Goal: Task Accomplishment & Management: Manage account settings

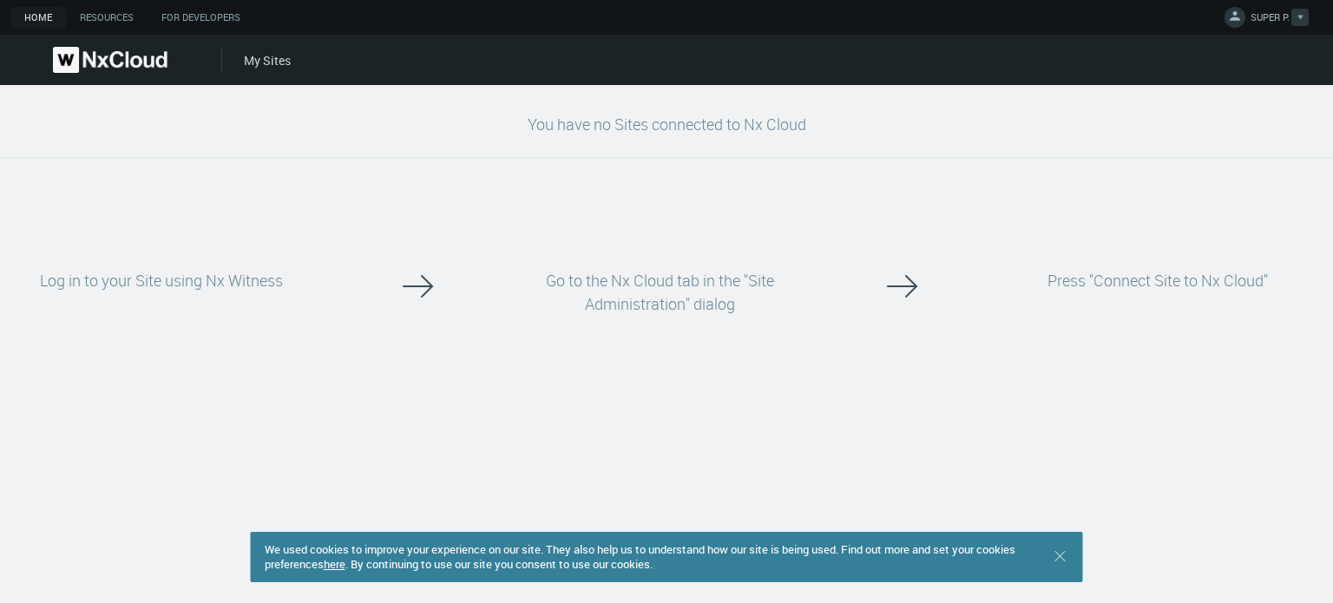
click at [1296, 10] on div at bounding box center [1299, 17] width 17 height 17
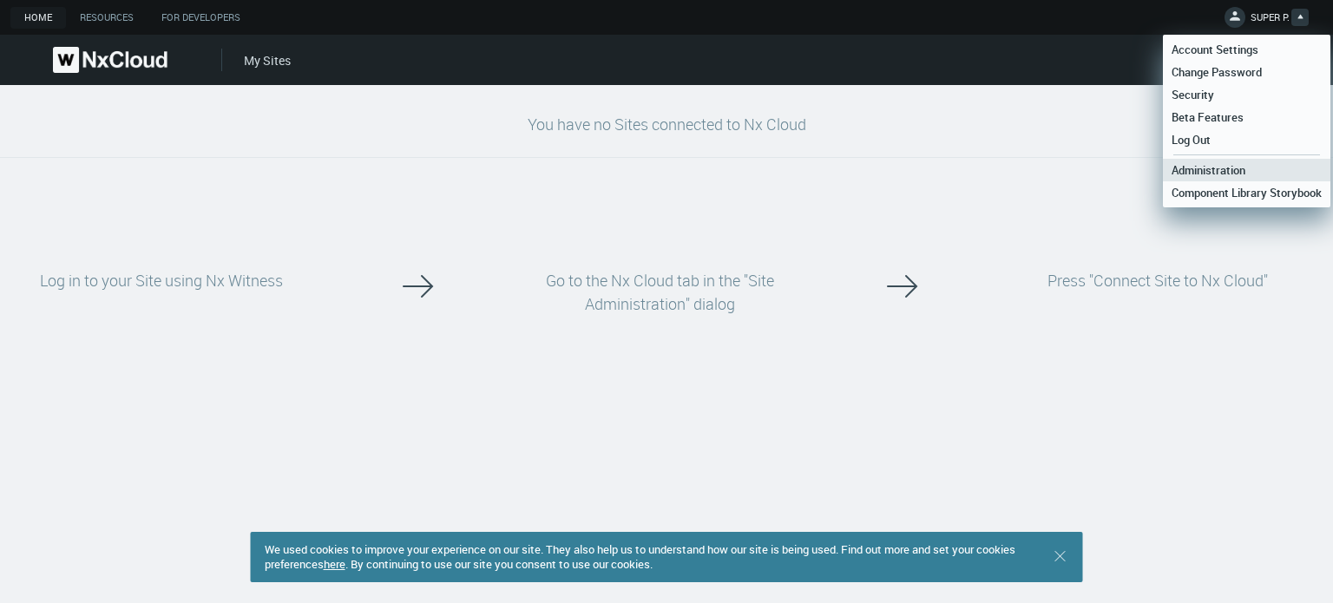
click at [1224, 164] on span "Administration" at bounding box center [1208, 170] width 91 height 16
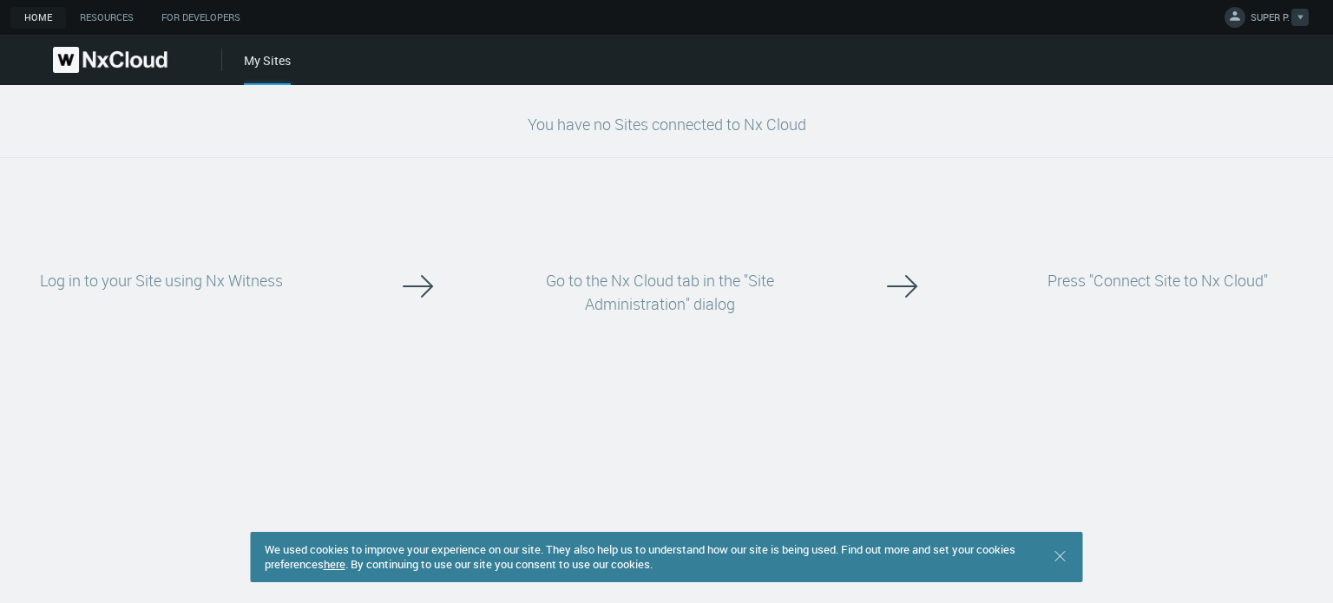
click at [1284, 20] on span "SUPER P." at bounding box center [1269, 20] width 39 height 20
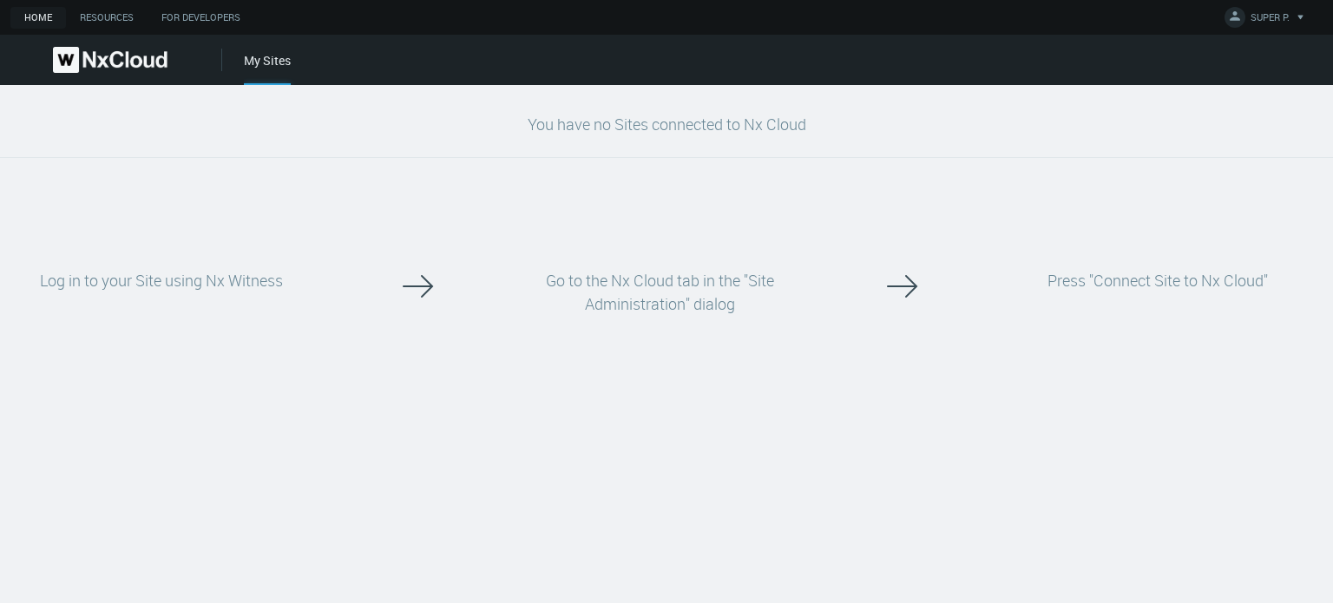
click at [493, 167] on nx-no-systems "You have no Sites connected to Nx Cloud Log in to your Site using Nx Witness Go…" at bounding box center [666, 235] width 1333 height 300
